Goal: Task Accomplishment & Management: Manage account settings

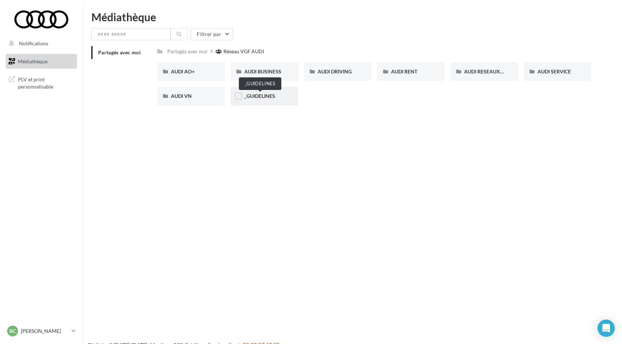
click at [259, 96] on span "_GUIDELINES" at bounding box center [259, 96] width 31 height 6
click at [548, 72] on span "AUDI SERVICE" at bounding box center [554, 71] width 33 height 6
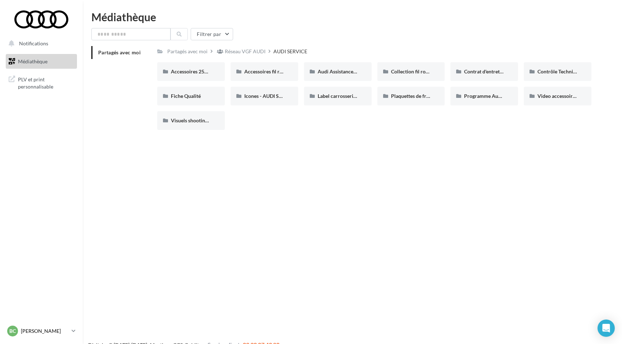
click at [67, 332] on p "[PERSON_NAME]" at bounding box center [45, 331] width 48 height 7
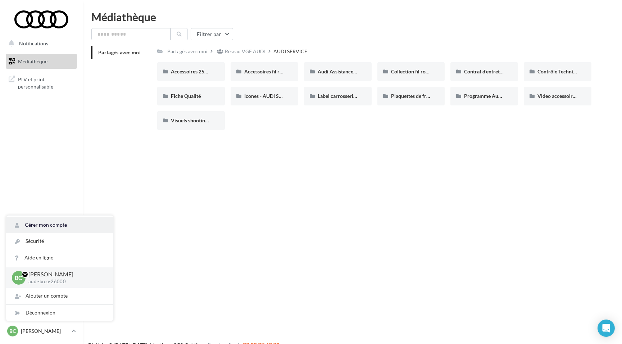
click at [39, 229] on link "Gérer mon compte" at bounding box center [59, 225] width 107 height 16
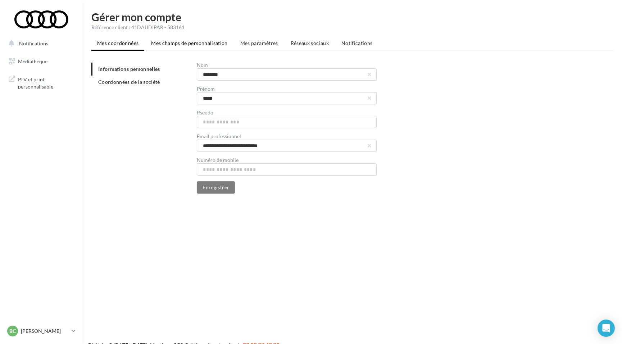
click at [170, 41] on span "Mes champs de personnalisation" at bounding box center [189, 43] width 77 height 6
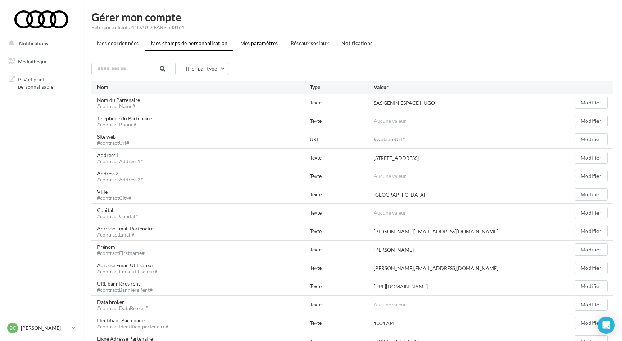
click at [266, 39] on li "Mes paramètres" at bounding box center [259, 43] width 49 height 13
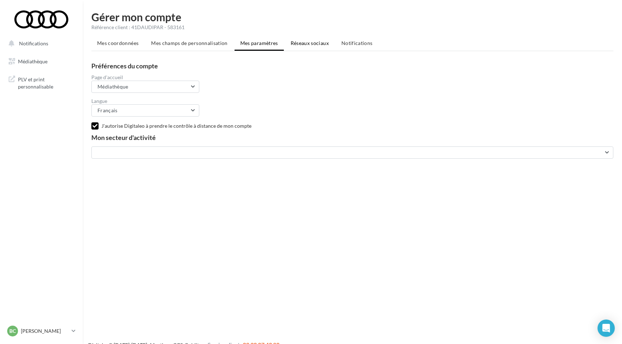
click at [317, 40] on span "Réseaux sociaux" at bounding box center [310, 43] width 38 height 6
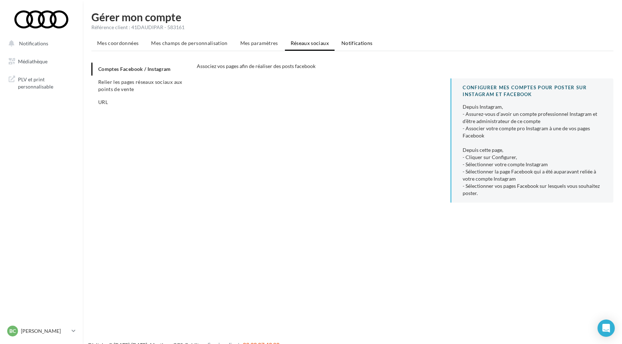
click at [344, 43] on span "Notifications" at bounding box center [357, 43] width 31 height 6
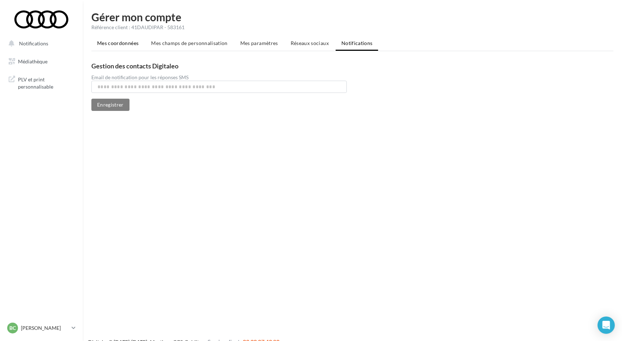
click at [127, 42] on span "Mes coordonnées" at bounding box center [117, 43] width 41 height 6
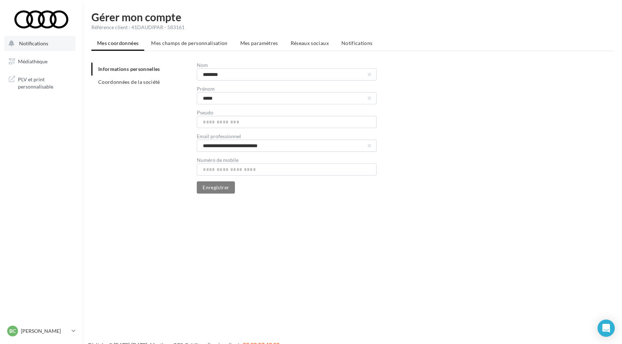
click at [35, 45] on span "Notifications" at bounding box center [33, 43] width 29 height 6
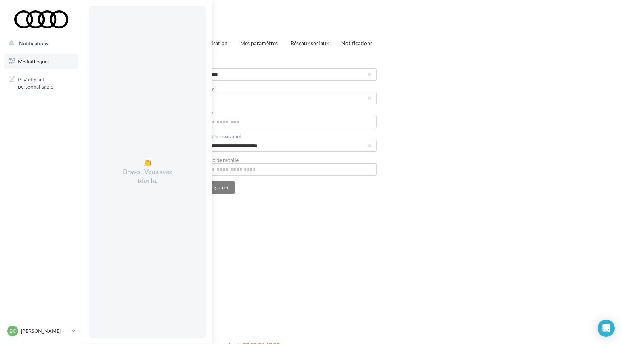
click at [35, 64] on link "Médiathèque" at bounding box center [41, 61] width 74 height 15
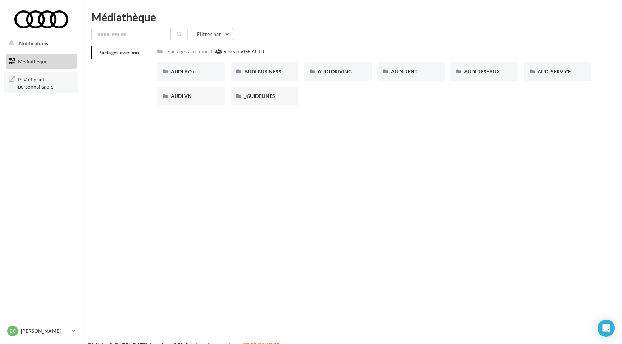
click at [31, 83] on span "PLV et print personnalisable" at bounding box center [46, 82] width 56 height 15
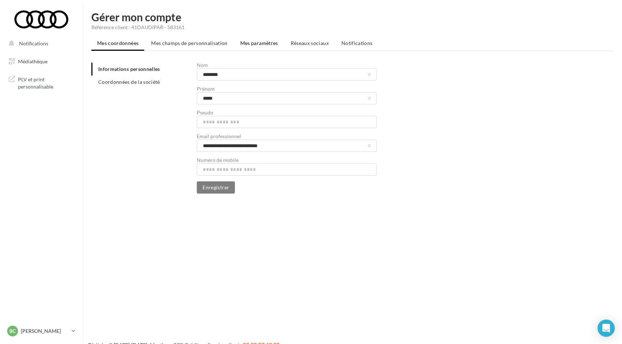
click at [264, 42] on span "Mes paramètres" at bounding box center [259, 43] width 38 height 6
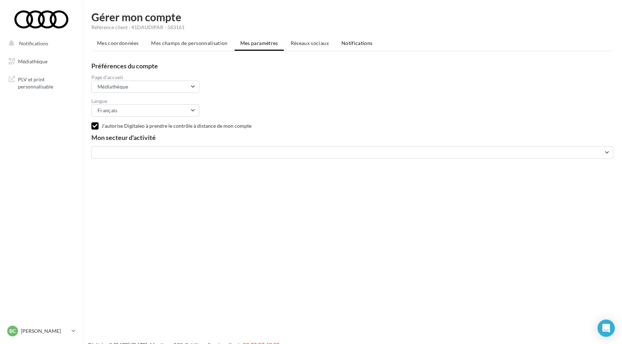
click at [349, 46] on span "Notifications" at bounding box center [357, 43] width 31 height 6
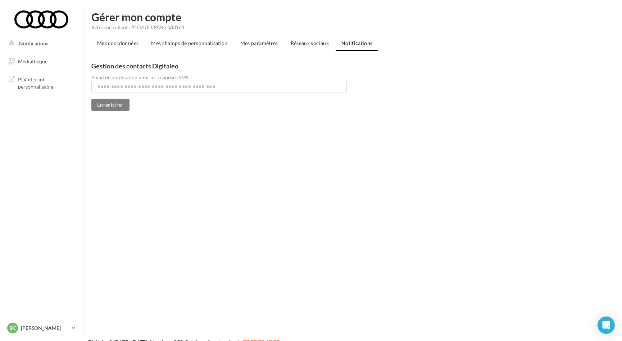
click at [312, 40] on span "Réseaux sociaux" at bounding box center [310, 43] width 38 height 6
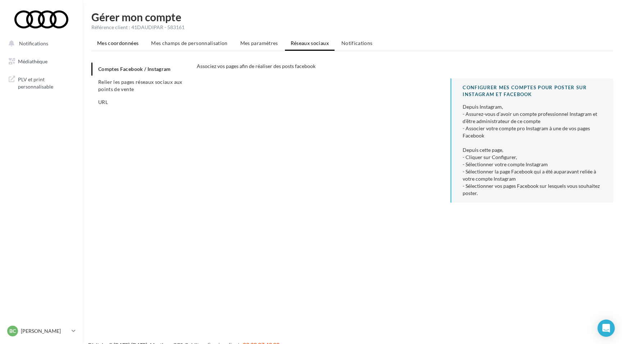
click at [125, 44] on span "Mes coordonnées" at bounding box center [117, 43] width 41 height 6
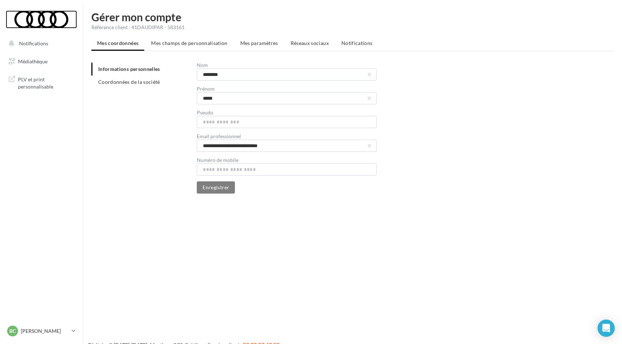
click at [33, 21] on div at bounding box center [42, 19] width 58 height 18
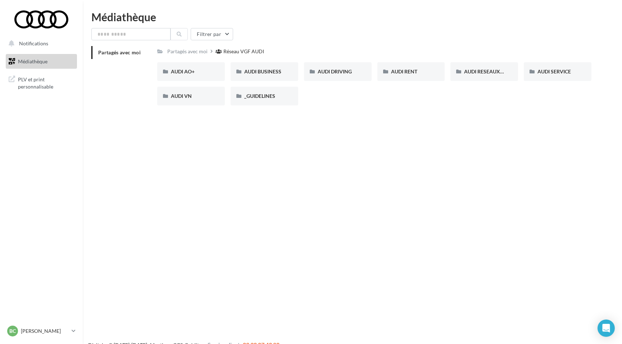
drag, startPoint x: 0, startPoint y: 0, endPoint x: 50, endPoint y: 122, distance: 131.8
click at [50, 122] on nav "Notifications Médiathèque" at bounding box center [41, 172] width 83 height 344
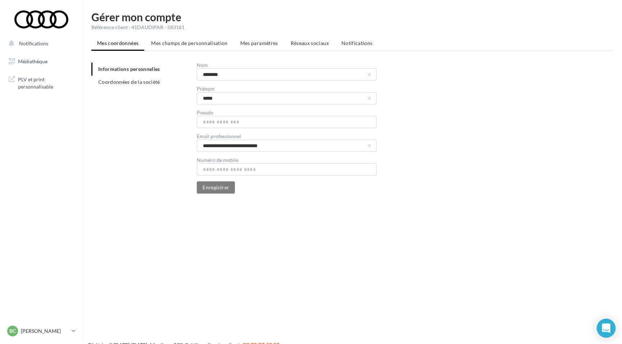
click at [606, 334] on div "Open Intercom Messenger" at bounding box center [606, 328] width 19 height 19
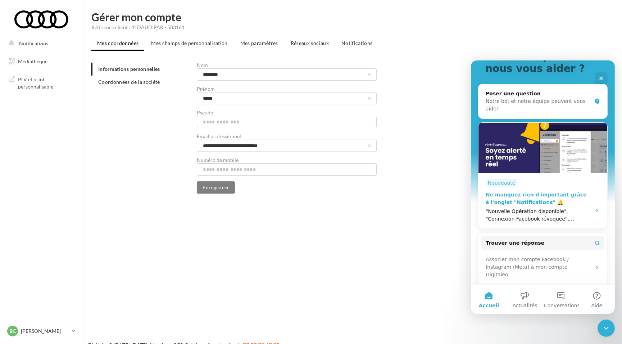
scroll to position [117, 0]
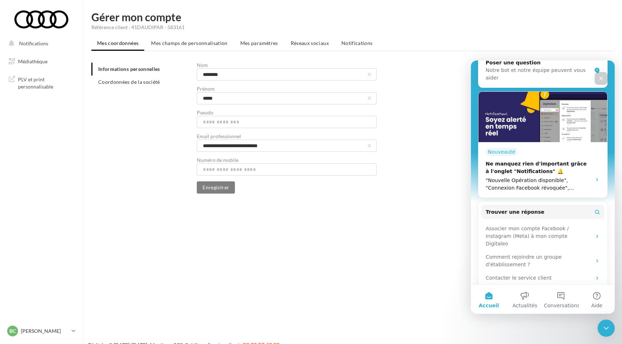
click at [598, 77] on icon "Fermer" at bounding box center [601, 78] width 6 height 6
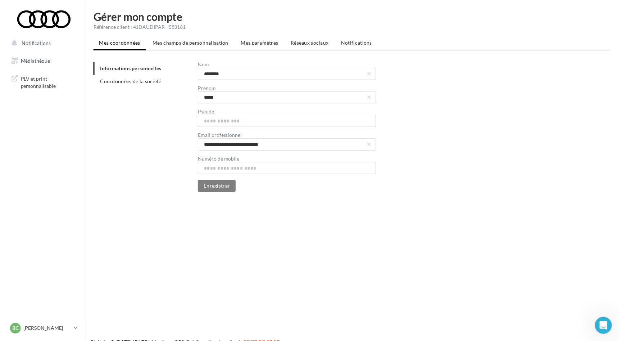
scroll to position [0, 0]
